Goal: Task Accomplishment & Management: Manage account settings

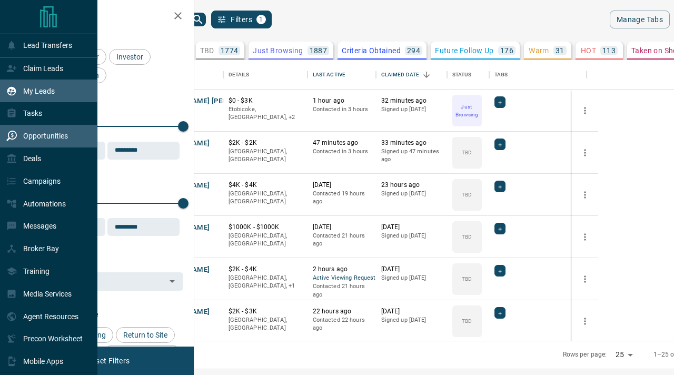
click at [15, 144] on div "Opportunities" at bounding box center [37, 135] width 62 height 17
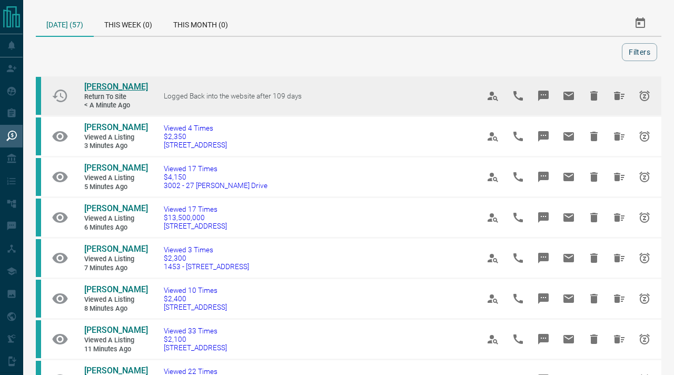
click at [103, 83] on span "[PERSON_NAME]" at bounding box center [116, 87] width 64 height 10
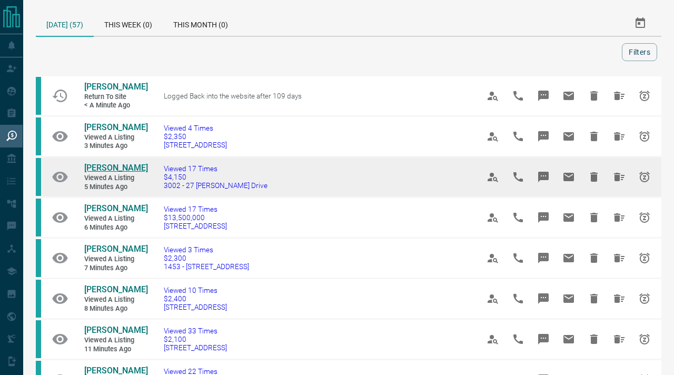
click at [116, 168] on span "[PERSON_NAME]" at bounding box center [116, 168] width 64 height 10
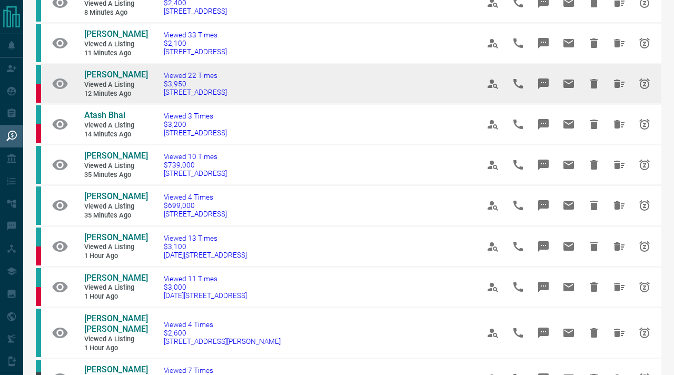
scroll to position [297, 0]
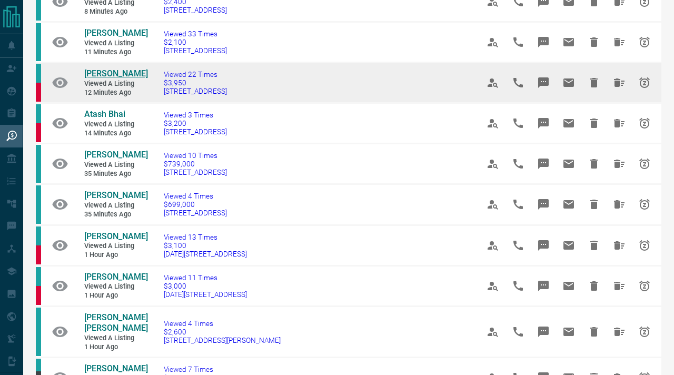
click at [111, 78] on span "[PERSON_NAME]" at bounding box center [116, 73] width 64 height 10
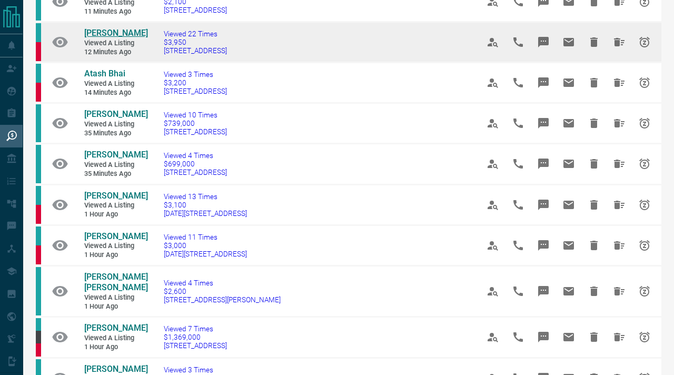
scroll to position [338, 0]
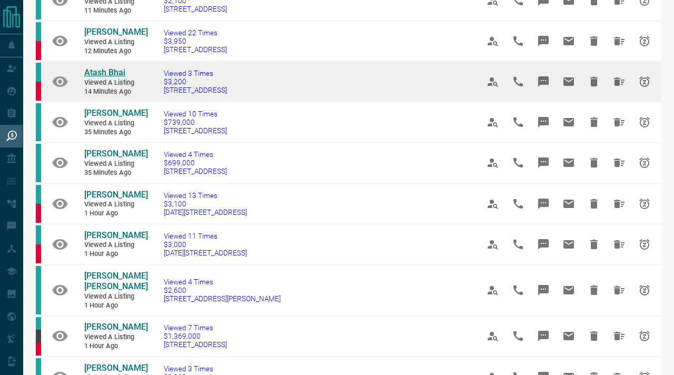
click at [110, 77] on span "Atash Bhai" at bounding box center [104, 72] width 41 height 10
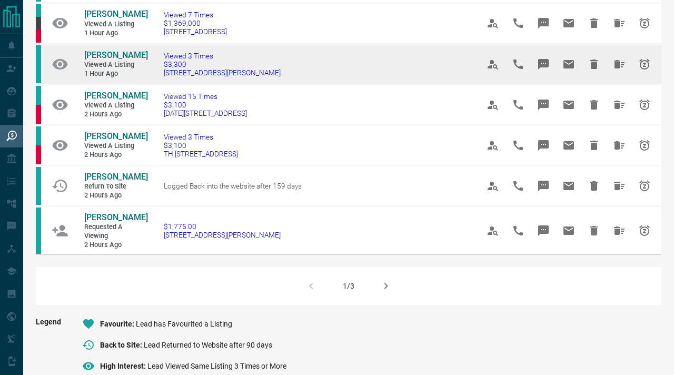
scroll to position [653, 0]
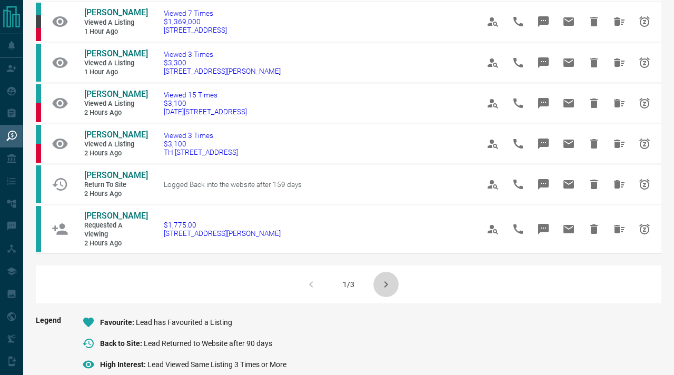
click at [382, 297] on button "button" at bounding box center [385, 284] width 25 height 25
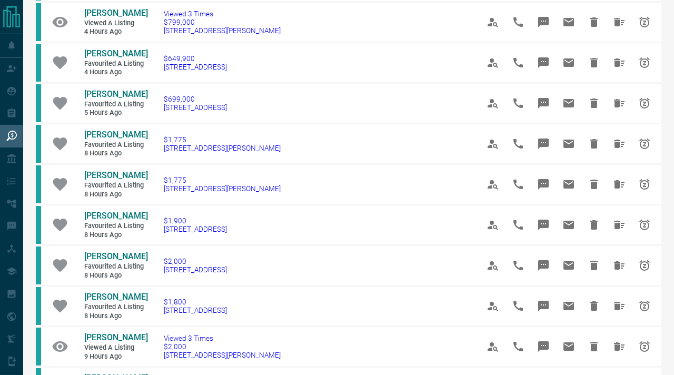
scroll to position [327, 0]
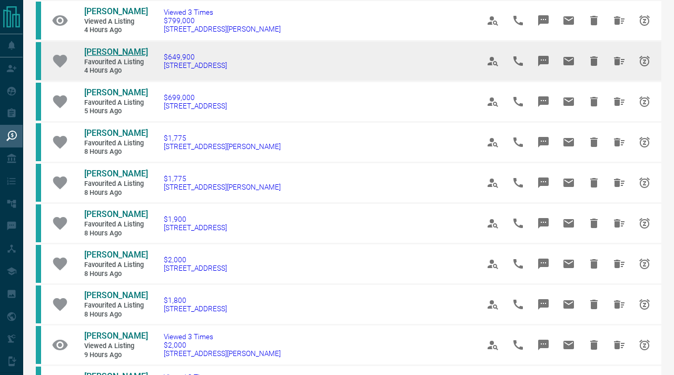
click at [111, 57] on span "[PERSON_NAME]" at bounding box center [116, 52] width 64 height 10
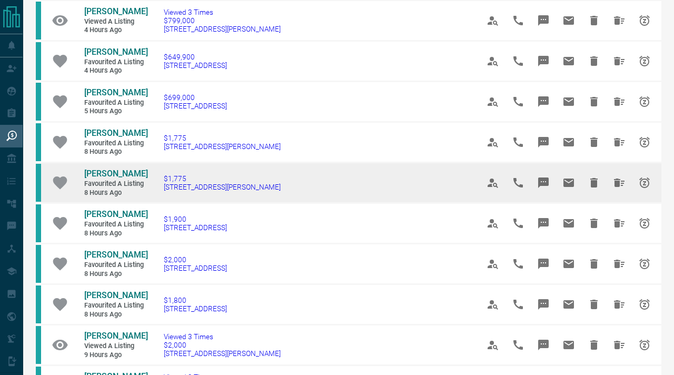
scroll to position [0, 0]
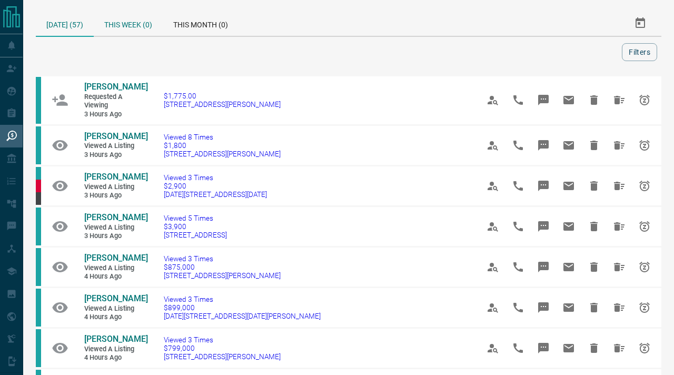
click at [137, 30] on div "This Week (0)" at bounding box center [128, 23] width 69 height 25
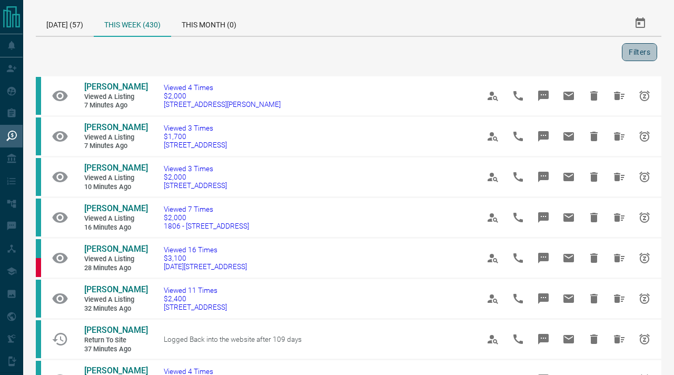
click at [635, 47] on button "Filters" at bounding box center [639, 52] width 35 height 18
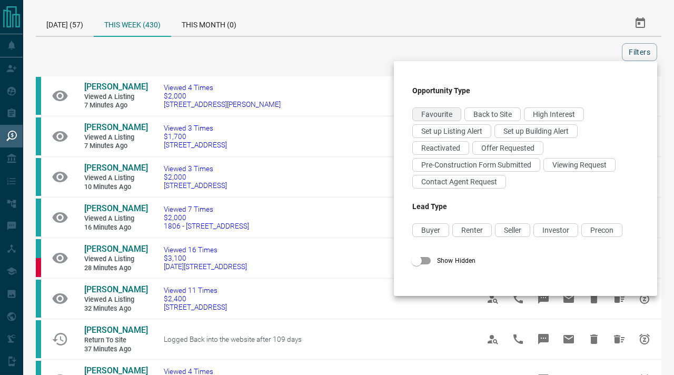
click at [452, 119] on div "Favourite" at bounding box center [436, 114] width 49 height 14
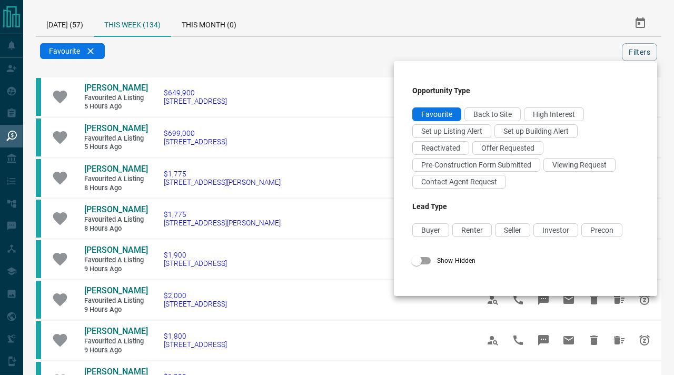
click at [246, 61] on div at bounding box center [337, 187] width 674 height 375
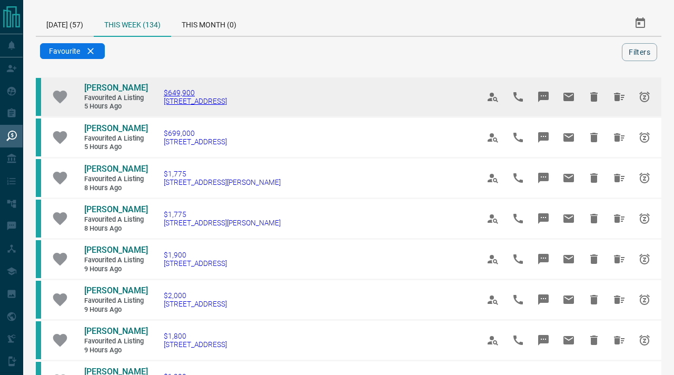
click at [211, 103] on span "[STREET_ADDRESS]" at bounding box center [195, 101] width 63 height 8
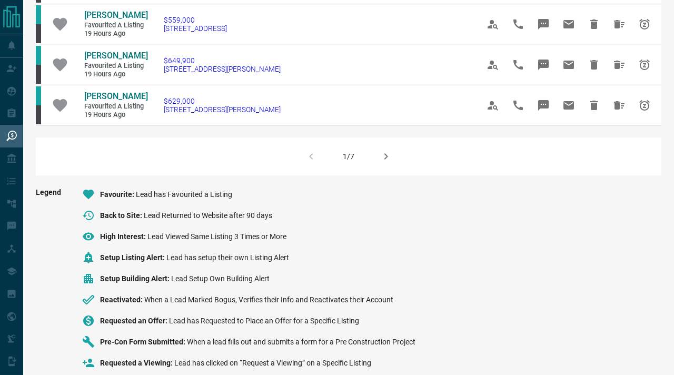
scroll to position [763, 0]
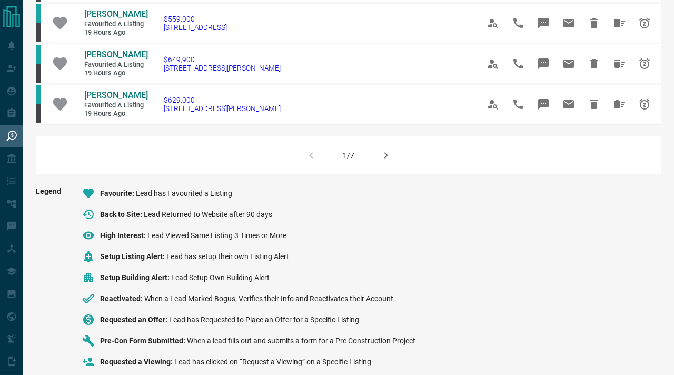
click at [385, 162] on icon "button" at bounding box center [385, 155] width 13 height 13
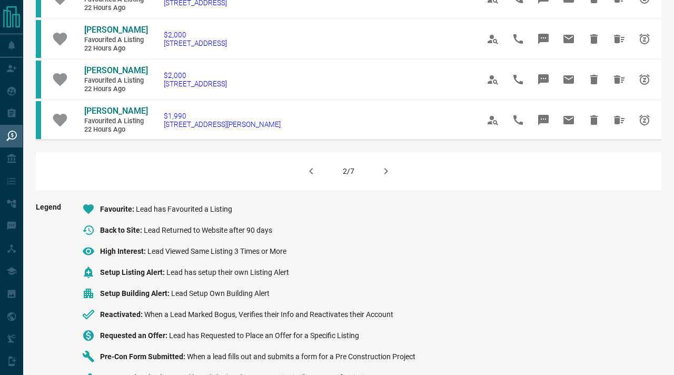
scroll to position [749, 0]
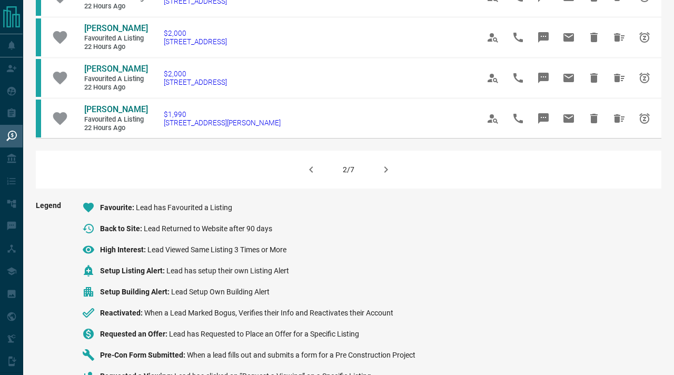
click at [381, 176] on icon "button" at bounding box center [385, 169] width 13 height 13
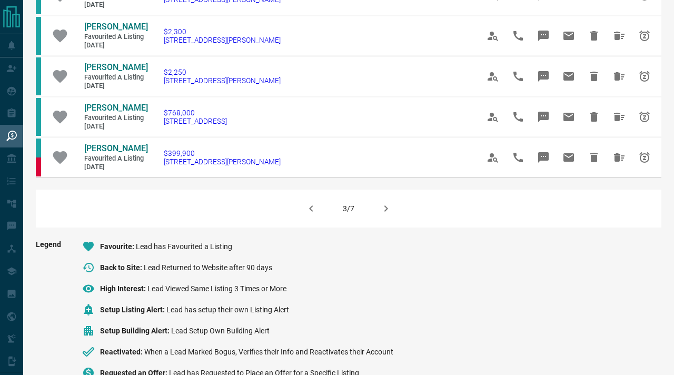
scroll to position [711, 0]
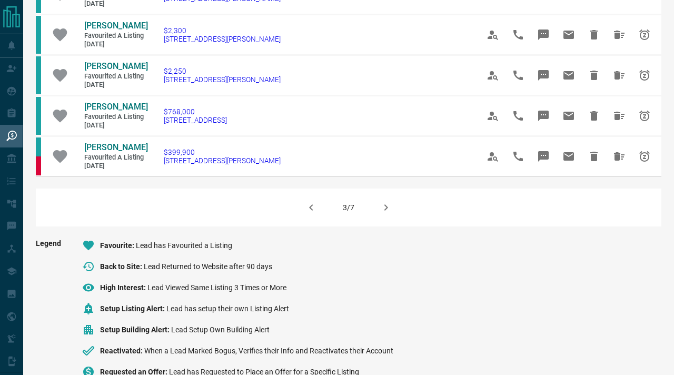
click at [383, 214] on icon "button" at bounding box center [385, 207] width 13 height 13
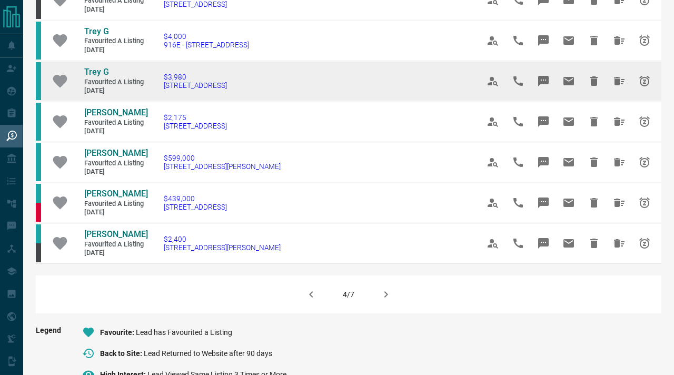
scroll to position [626, 0]
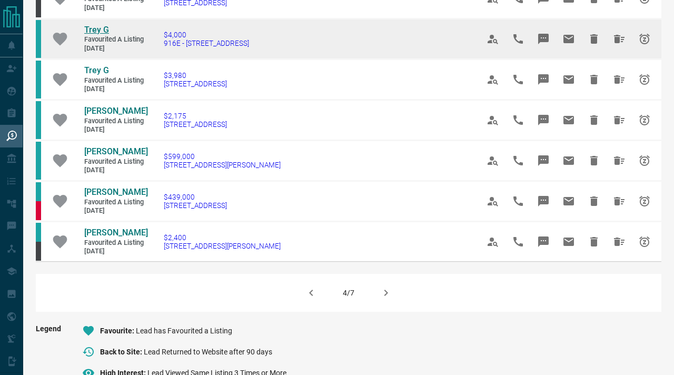
click at [96, 28] on span "Trey G" at bounding box center [96, 30] width 25 height 10
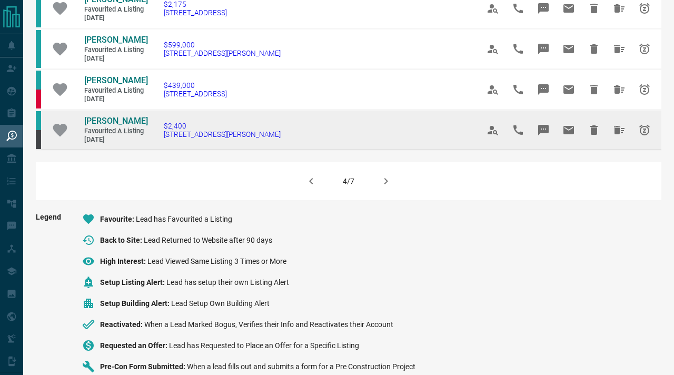
scroll to position [741, 0]
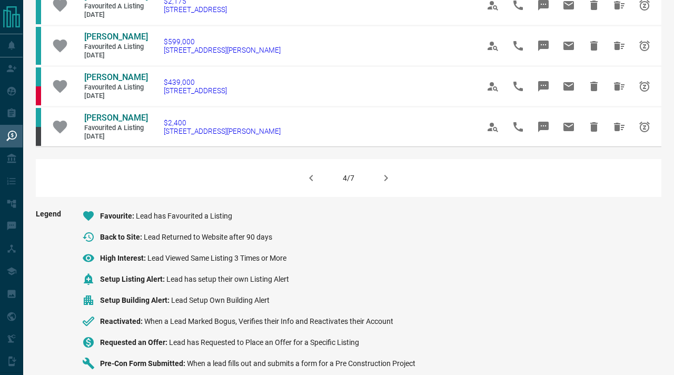
click at [386, 181] on icon "button" at bounding box center [386, 178] width 4 height 6
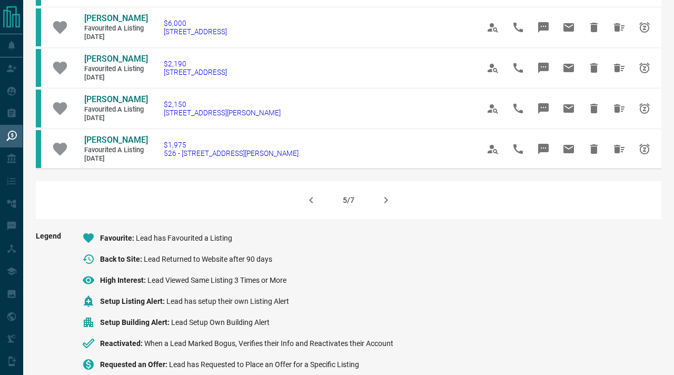
scroll to position [719, 0]
click at [390, 206] on icon "button" at bounding box center [385, 199] width 13 height 13
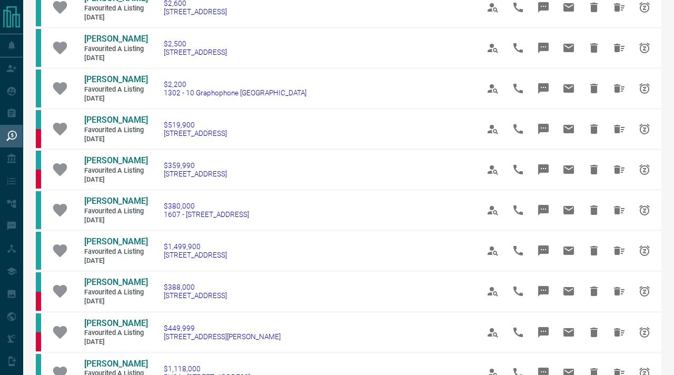
scroll to position [212, 0]
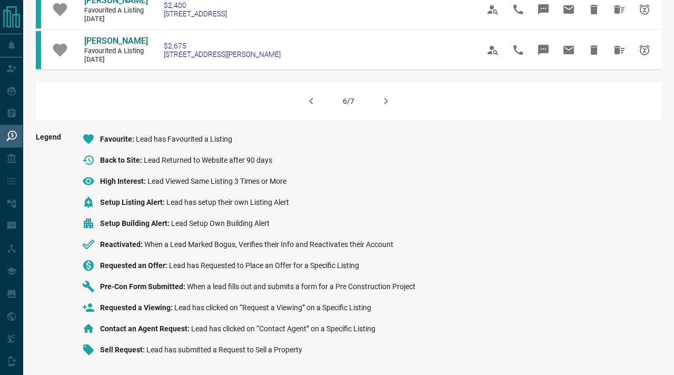
scroll to position [862, 0]
click at [386, 104] on icon "button" at bounding box center [386, 101] width 4 height 6
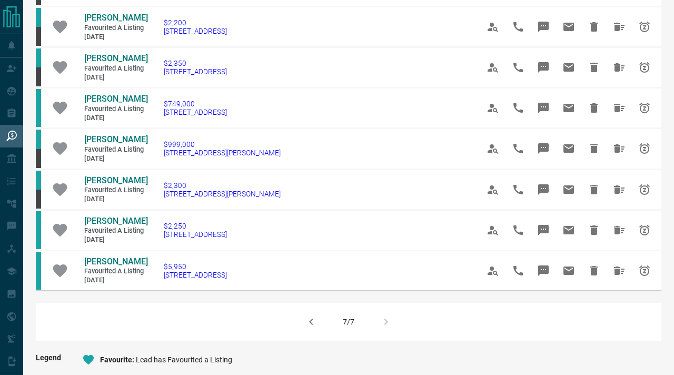
scroll to position [358, 0]
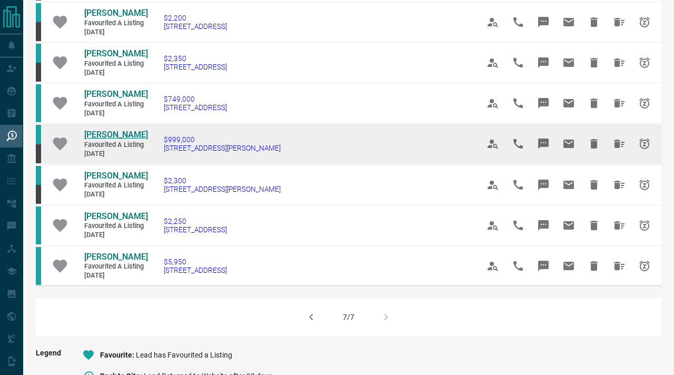
click at [96, 139] on span "[PERSON_NAME]" at bounding box center [116, 134] width 64 height 10
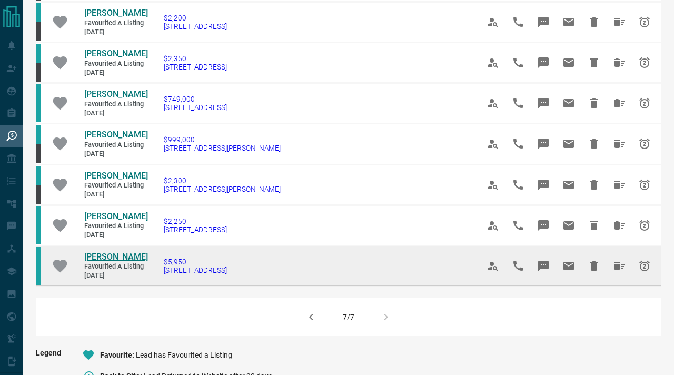
click at [110, 262] on span "[PERSON_NAME]" at bounding box center [116, 257] width 64 height 10
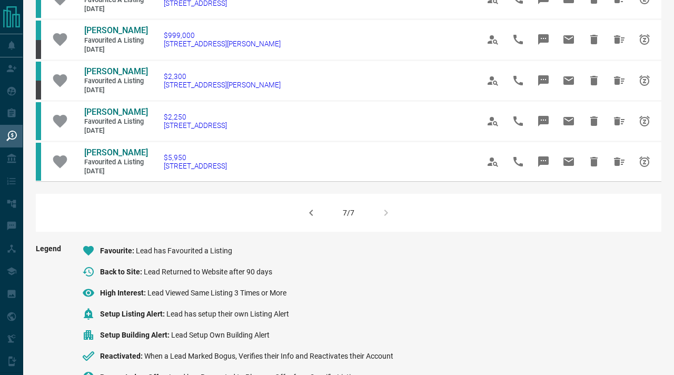
scroll to position [0, 0]
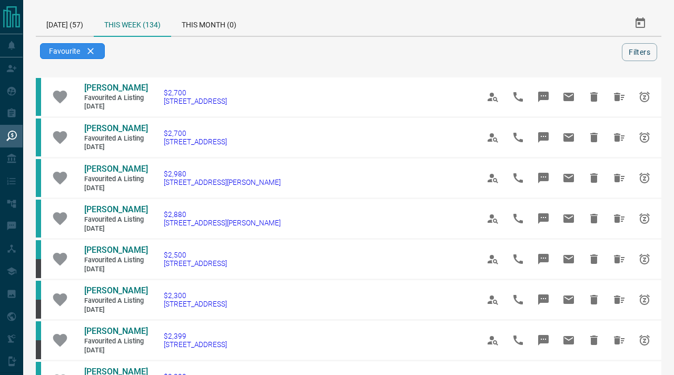
click at [86, 53] on div "Favourite" at bounding box center [72, 51] width 65 height 16
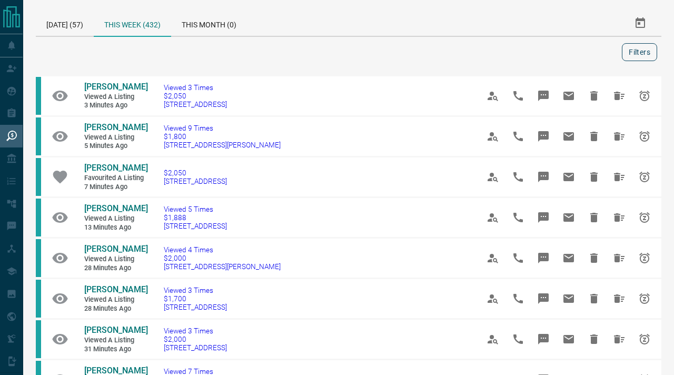
click at [644, 54] on button "Filters" at bounding box center [639, 52] width 35 height 18
